Goal: Task Accomplishment & Management: Manage account settings

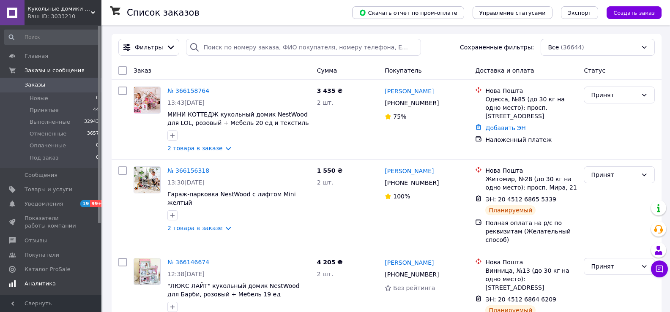
click at [54, 243] on span "Отзывы" at bounding box center [52, 241] width 54 height 8
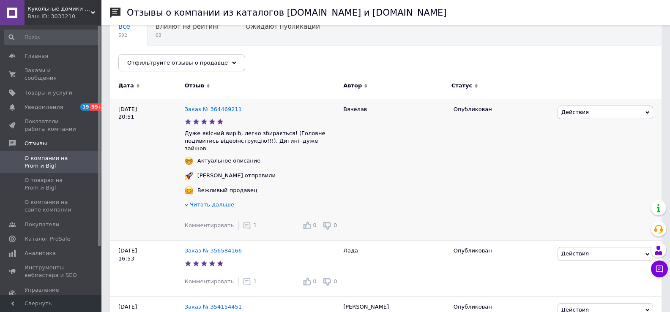
scroll to position [85, 0]
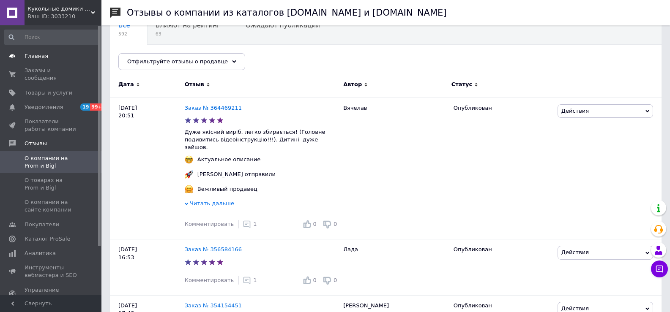
click at [41, 62] on link "Главная" at bounding box center [52, 56] width 104 height 14
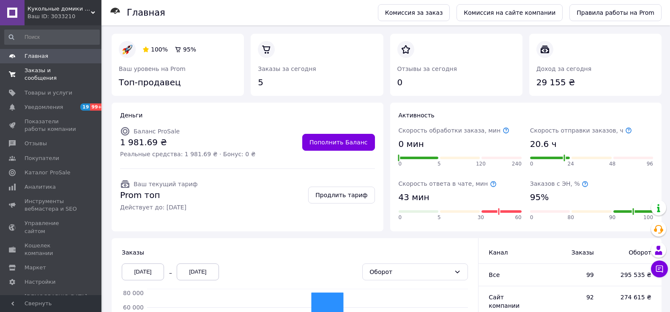
click at [55, 67] on span "Заказы и сообщения" at bounding box center [52, 74] width 54 height 15
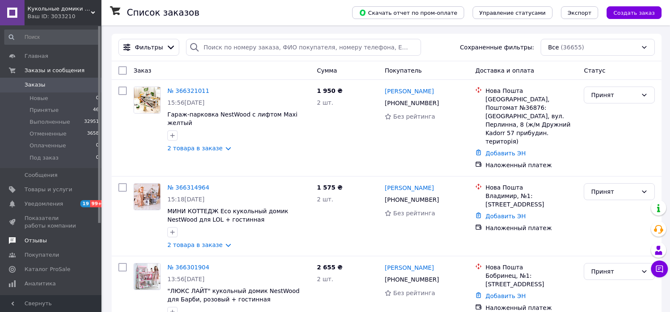
click at [34, 241] on span "Отзывы" at bounding box center [36, 241] width 22 height 8
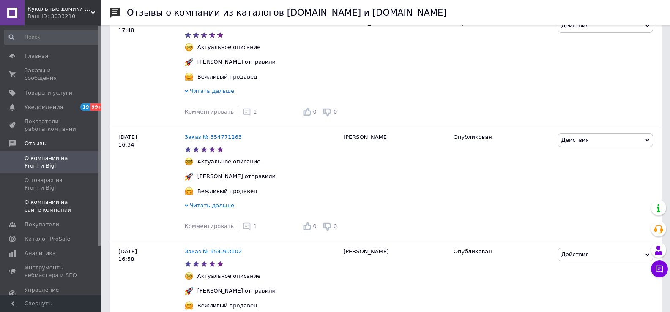
scroll to position [381, 0]
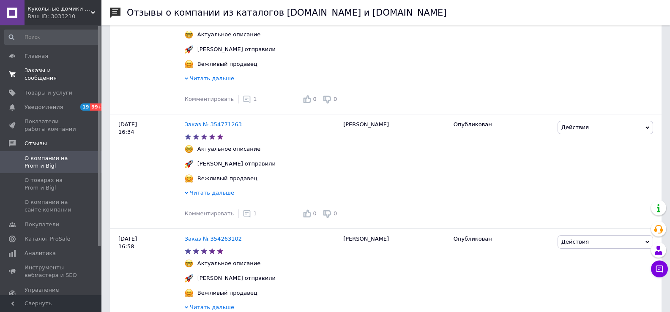
click at [49, 74] on span "Заказы и сообщения" at bounding box center [52, 74] width 54 height 15
